Goal: Check status

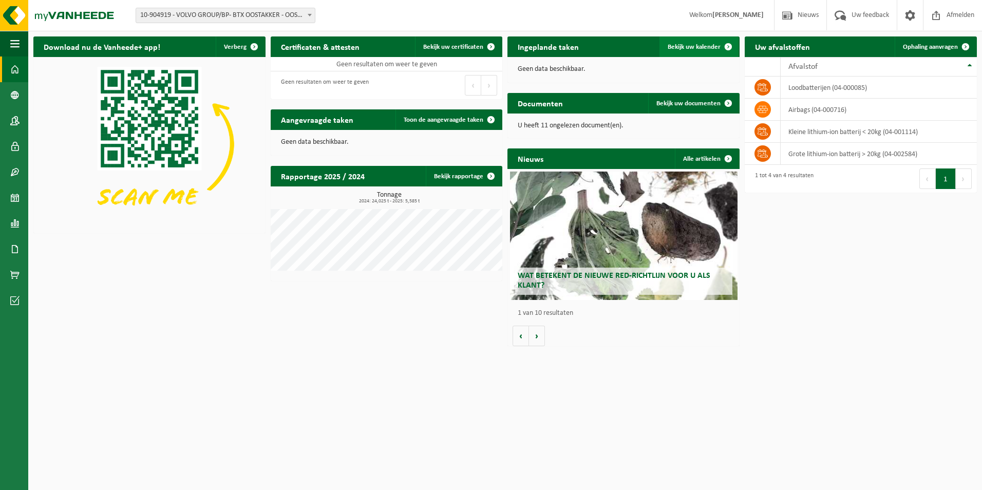
click at [734, 51] on span at bounding box center [728, 46] width 21 height 21
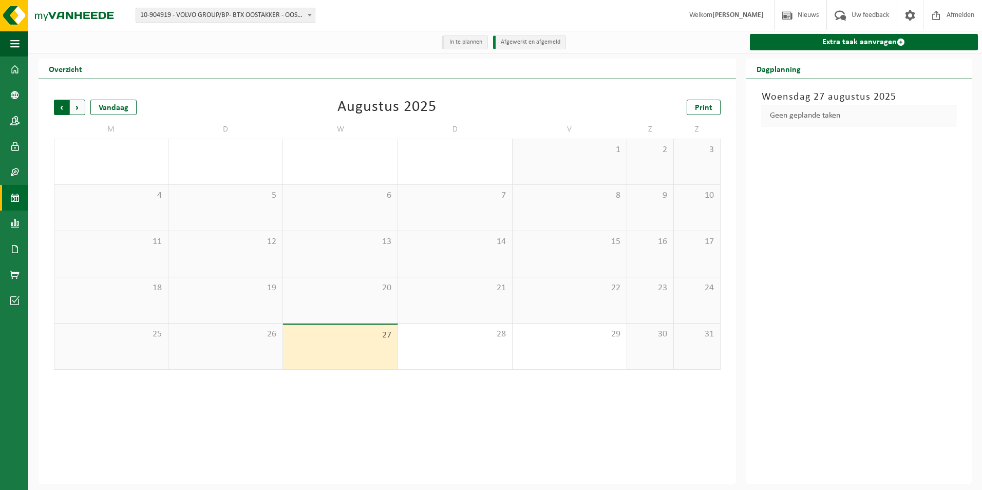
click at [85, 110] on span "Volgende" at bounding box center [77, 107] width 15 height 15
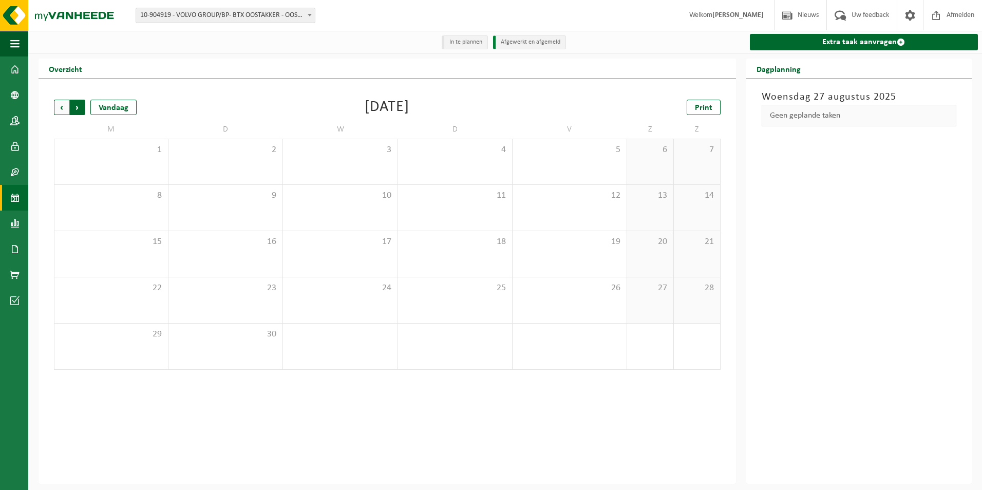
click at [62, 112] on span "Vorige" at bounding box center [61, 107] width 15 height 15
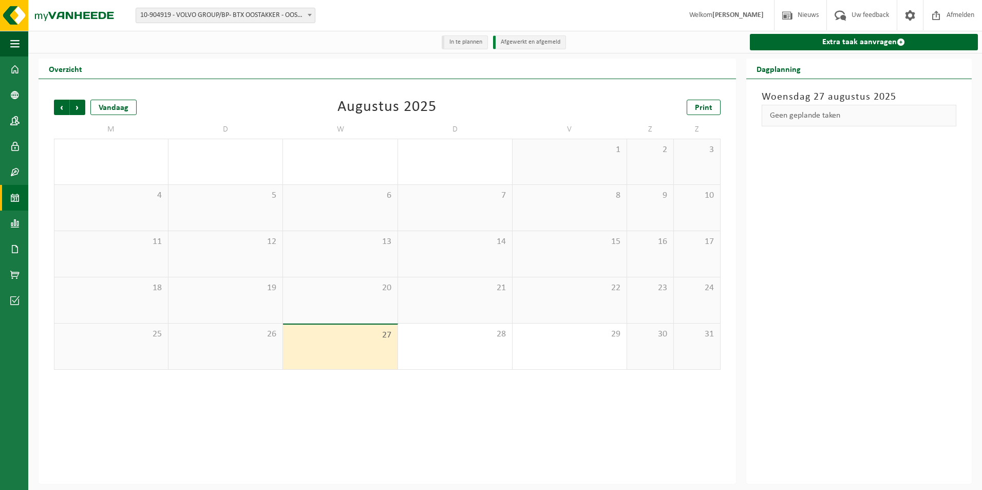
click at [62, 112] on span "Vorige" at bounding box center [61, 107] width 15 height 15
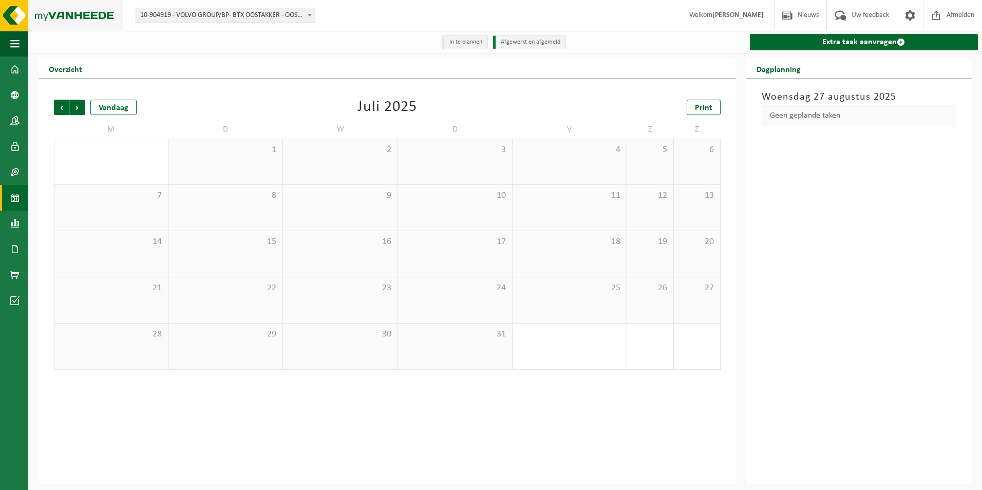
click at [52, 20] on img at bounding box center [61, 15] width 123 height 31
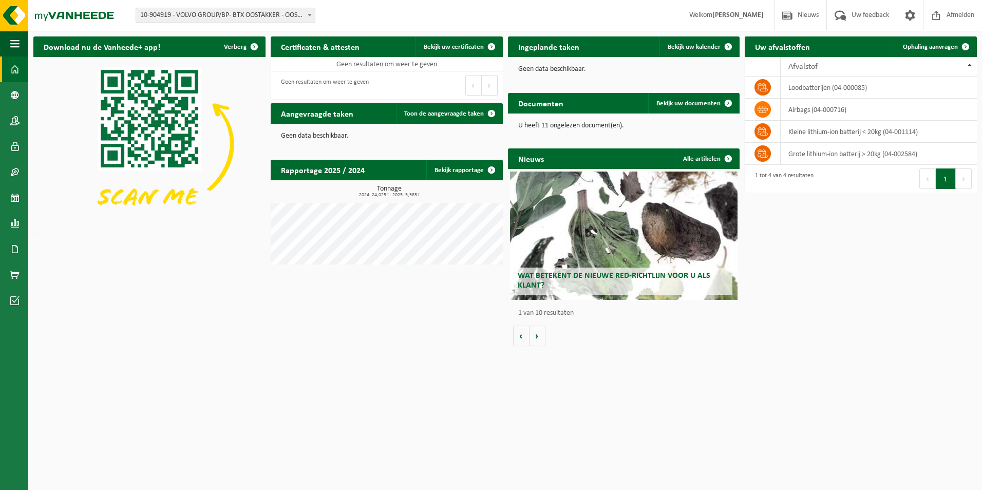
click at [544, 67] on p "Geen data beschikbaar." at bounding box center [624, 69] width 212 height 7
drag, startPoint x: 544, startPoint y: 67, endPoint x: 558, endPoint y: 123, distance: 57.2
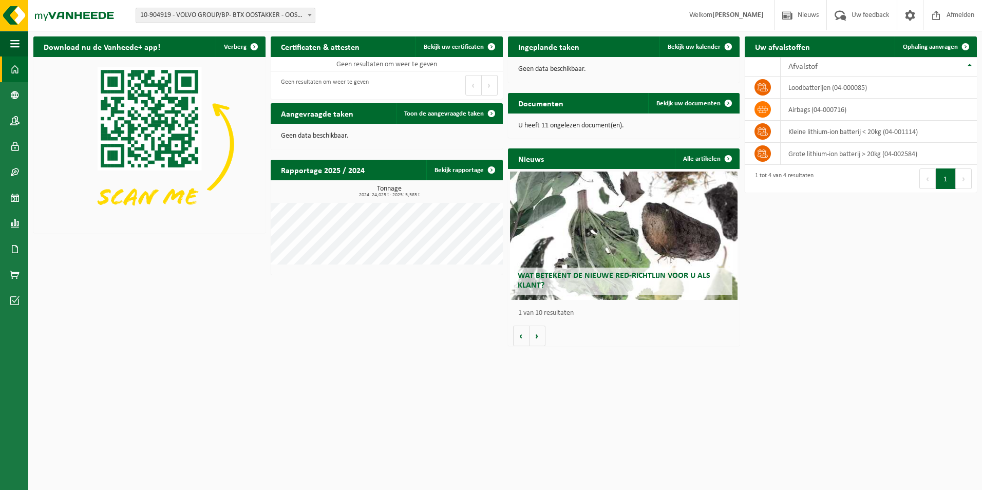
click at [558, 123] on p "U heeft 11 ongelezen document(en)." at bounding box center [624, 125] width 212 height 7
click at [899, 343] on div "Download nu de Vanheede+ app! Verberg Certificaten & attesten Bekijk uw certifi…" at bounding box center [505, 191] width 949 height 320
click at [539, 341] on button "Volgende" at bounding box center [538, 336] width 16 height 21
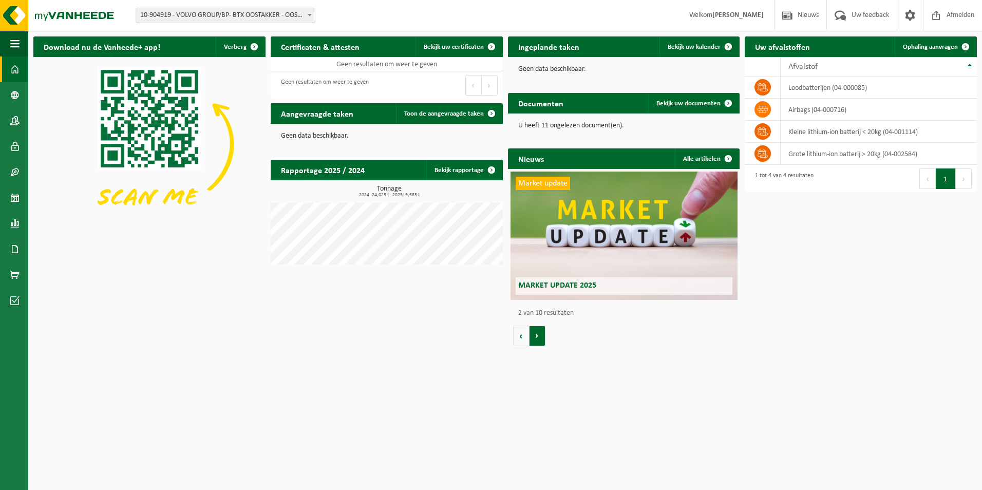
click at [543, 335] on button "Volgende" at bounding box center [538, 336] width 16 height 21
click at [522, 334] on button "Vorige" at bounding box center [521, 336] width 16 height 21
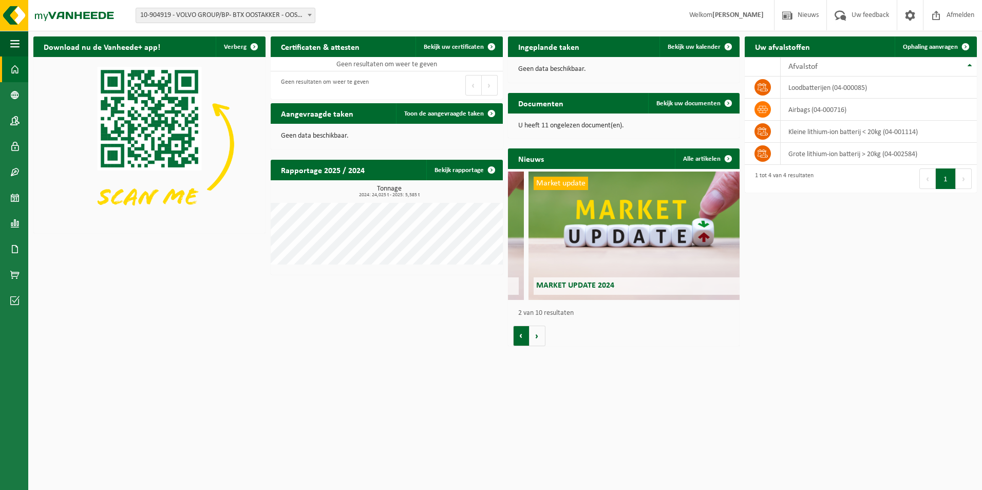
click at [522, 334] on button "Vorige" at bounding box center [521, 336] width 16 height 21
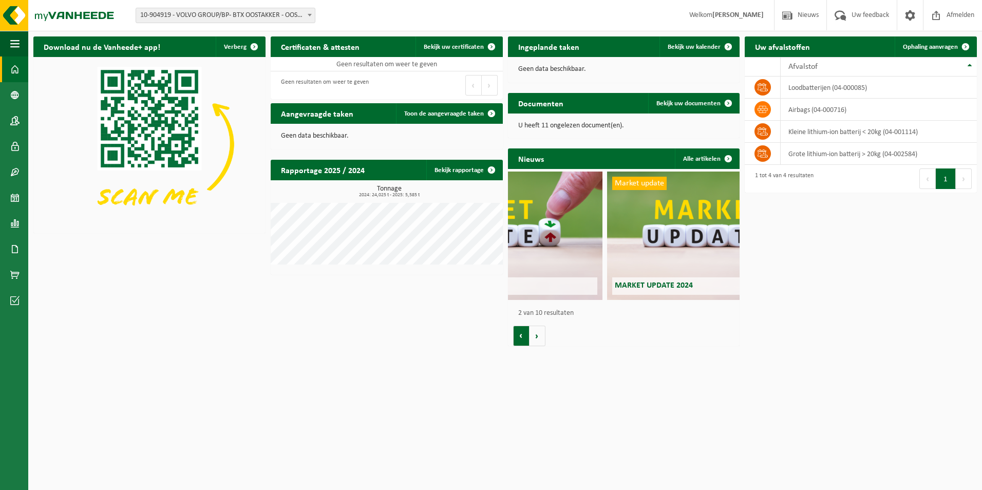
click at [522, 334] on button "Vorige" at bounding box center [521, 336] width 16 height 21
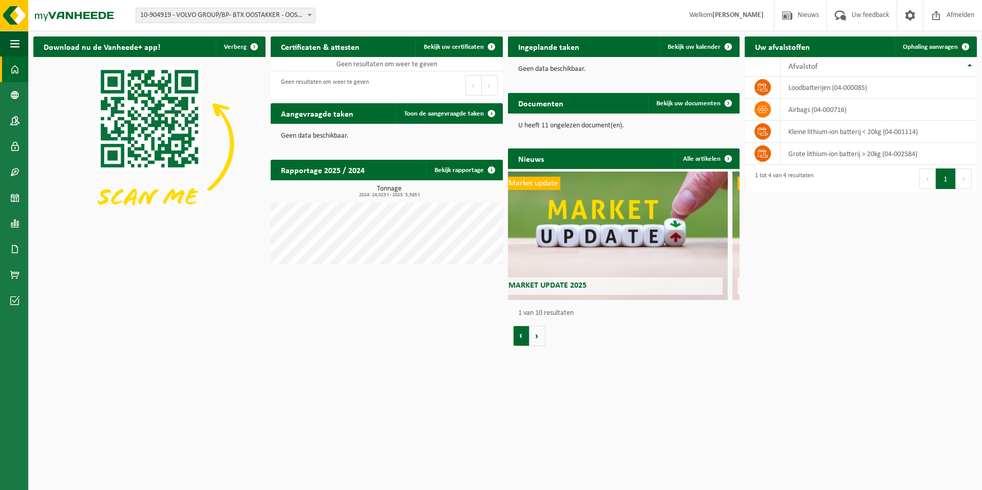
click at [522, 334] on button "Vorige" at bounding box center [521, 336] width 16 height 21
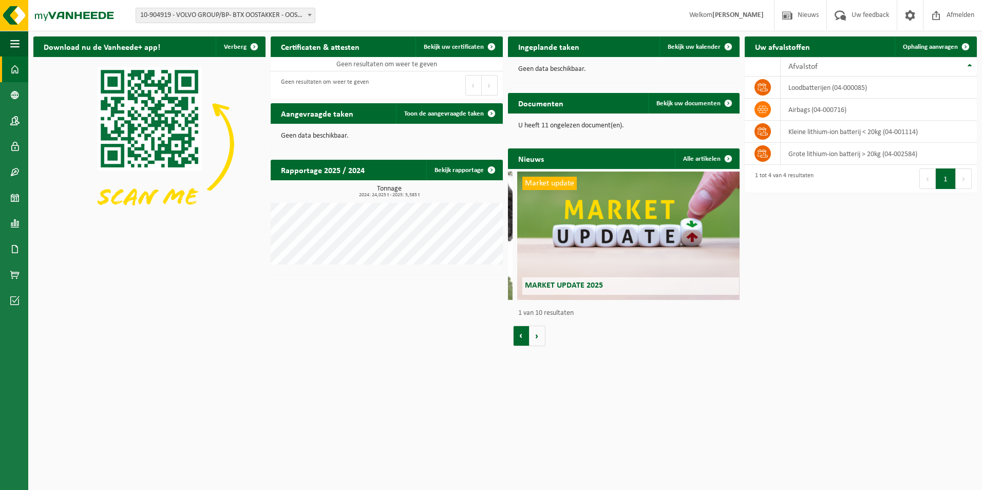
click at [522, 334] on button "Vorige" at bounding box center [521, 336] width 16 height 21
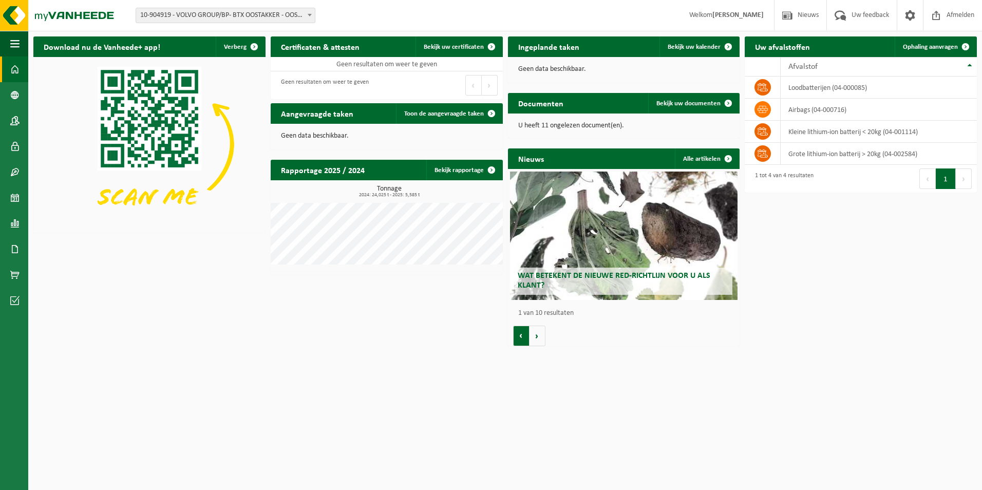
click at [524, 335] on button "Vorige" at bounding box center [521, 336] width 16 height 21
